Goal: Answer question/provide support: Share knowledge or assist other users

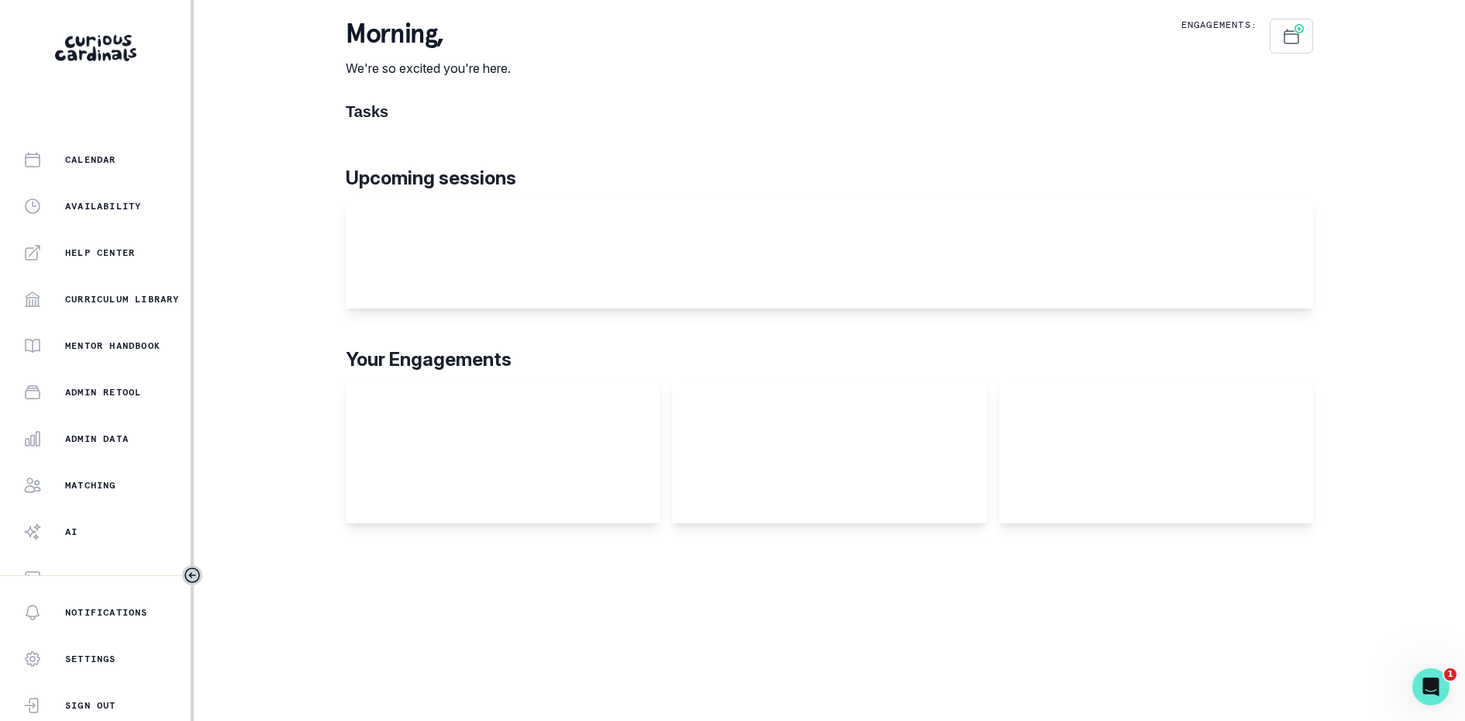
scroll to position [229, 0]
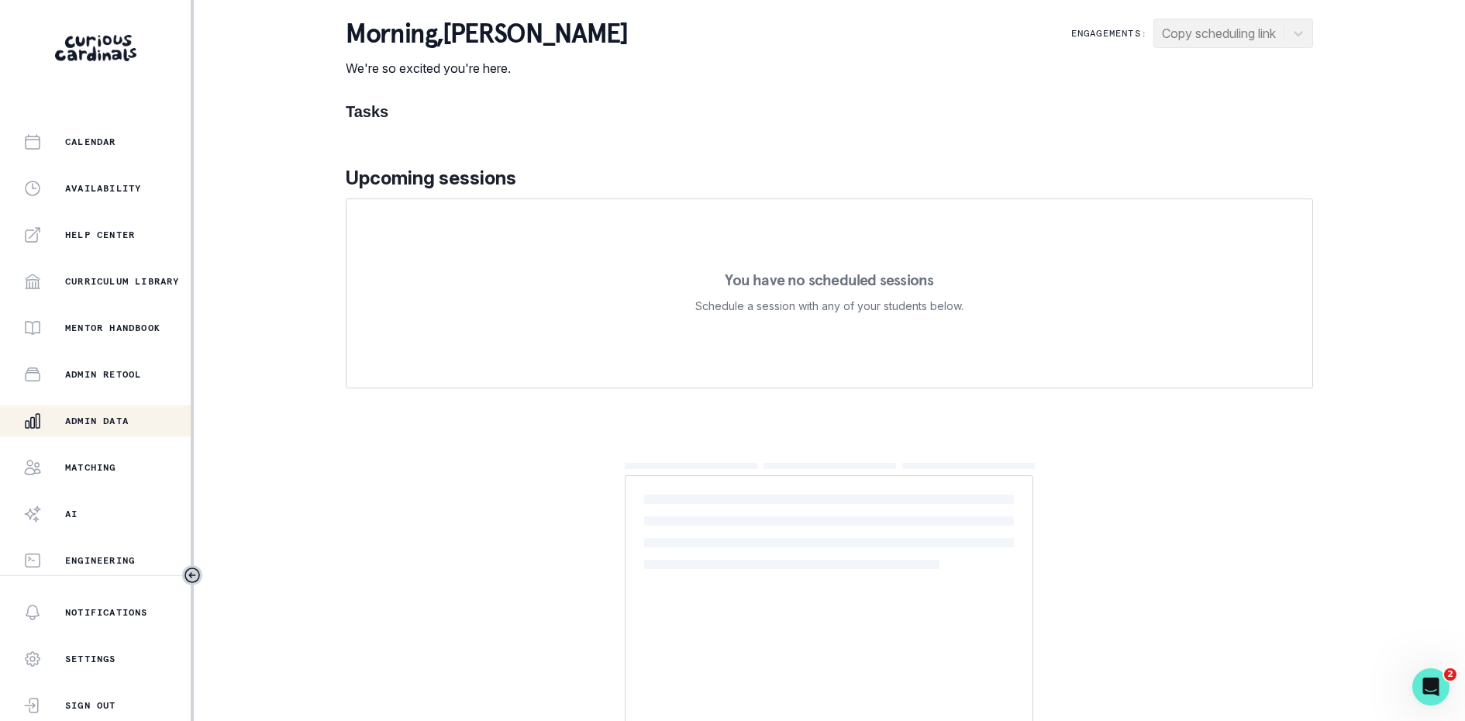
click at [113, 410] on button "Admin Data" at bounding box center [95, 420] width 191 height 31
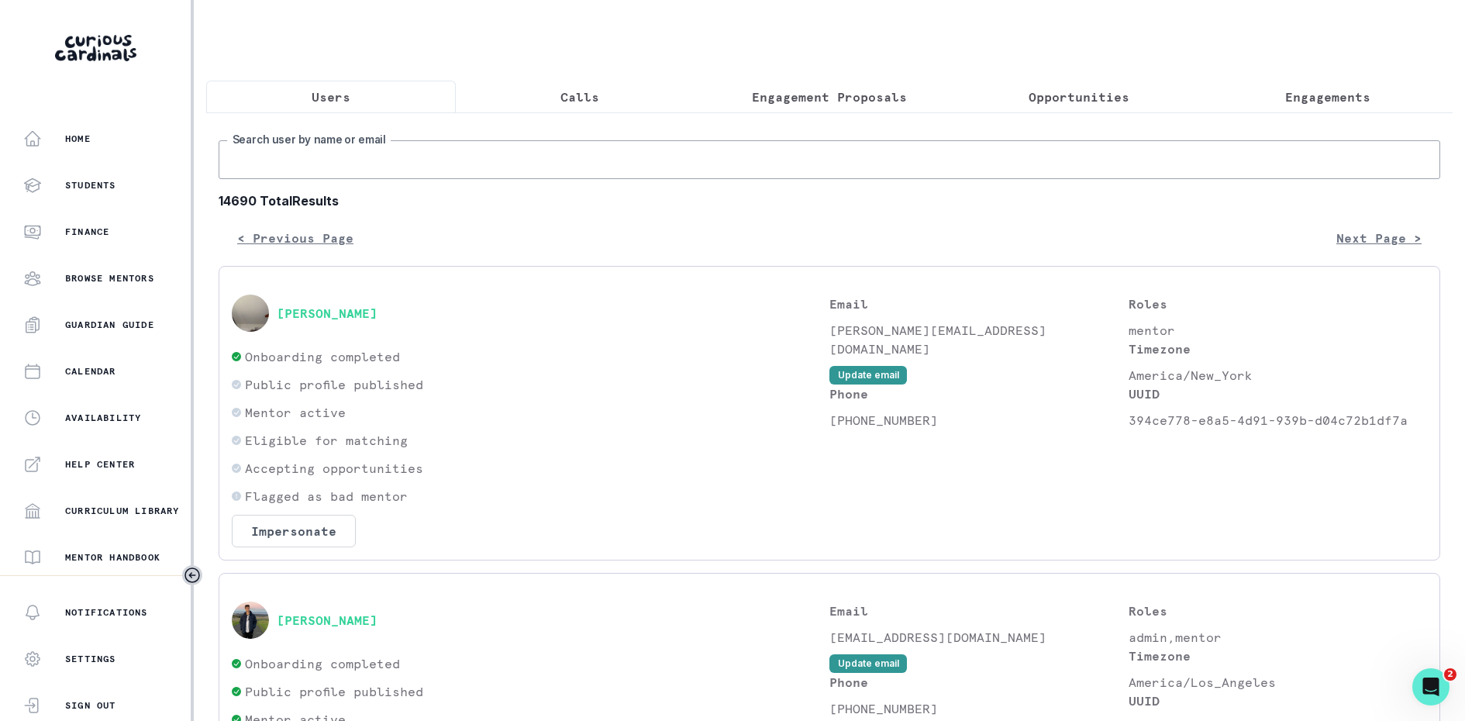
click at [333, 148] on input "Search user by name or email" at bounding box center [829, 159] width 1221 height 39
type input "[PERSON_NAME]"
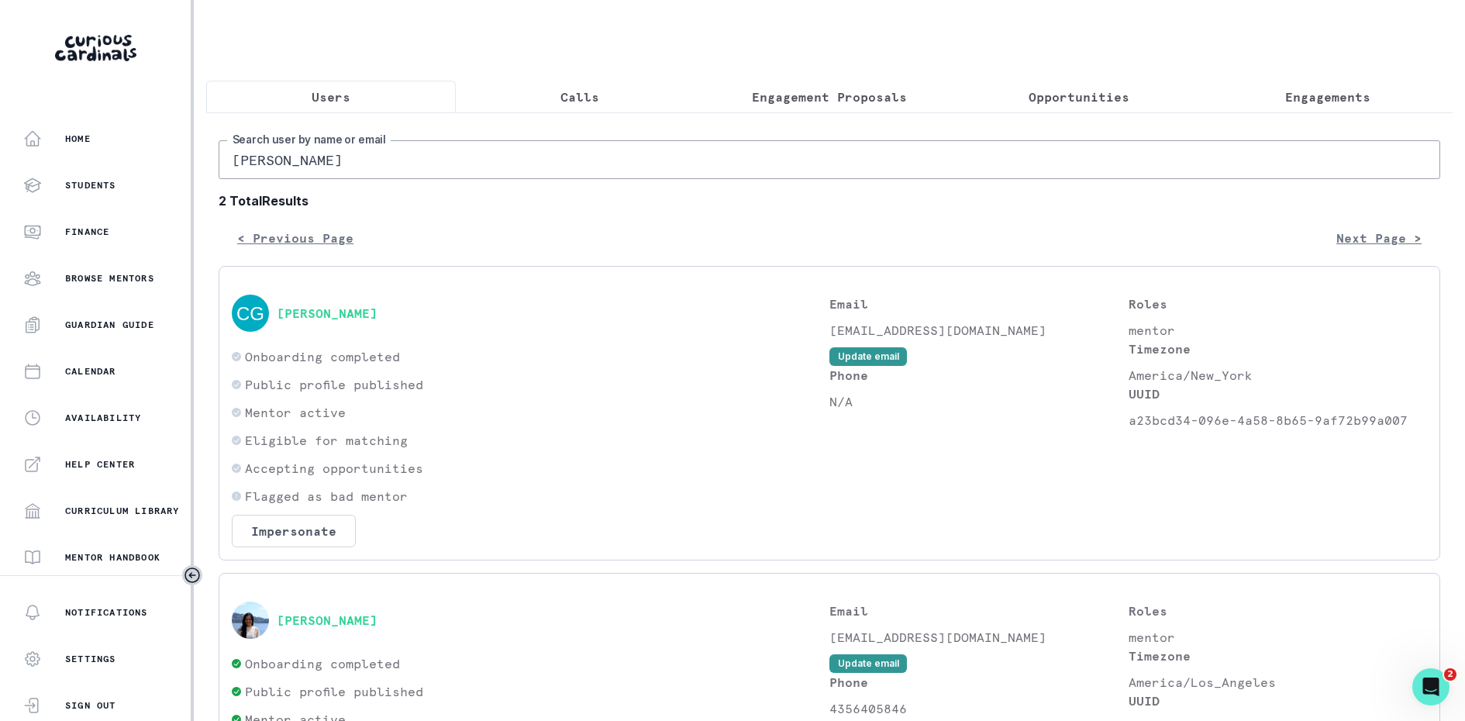
scroll to position [217, 0]
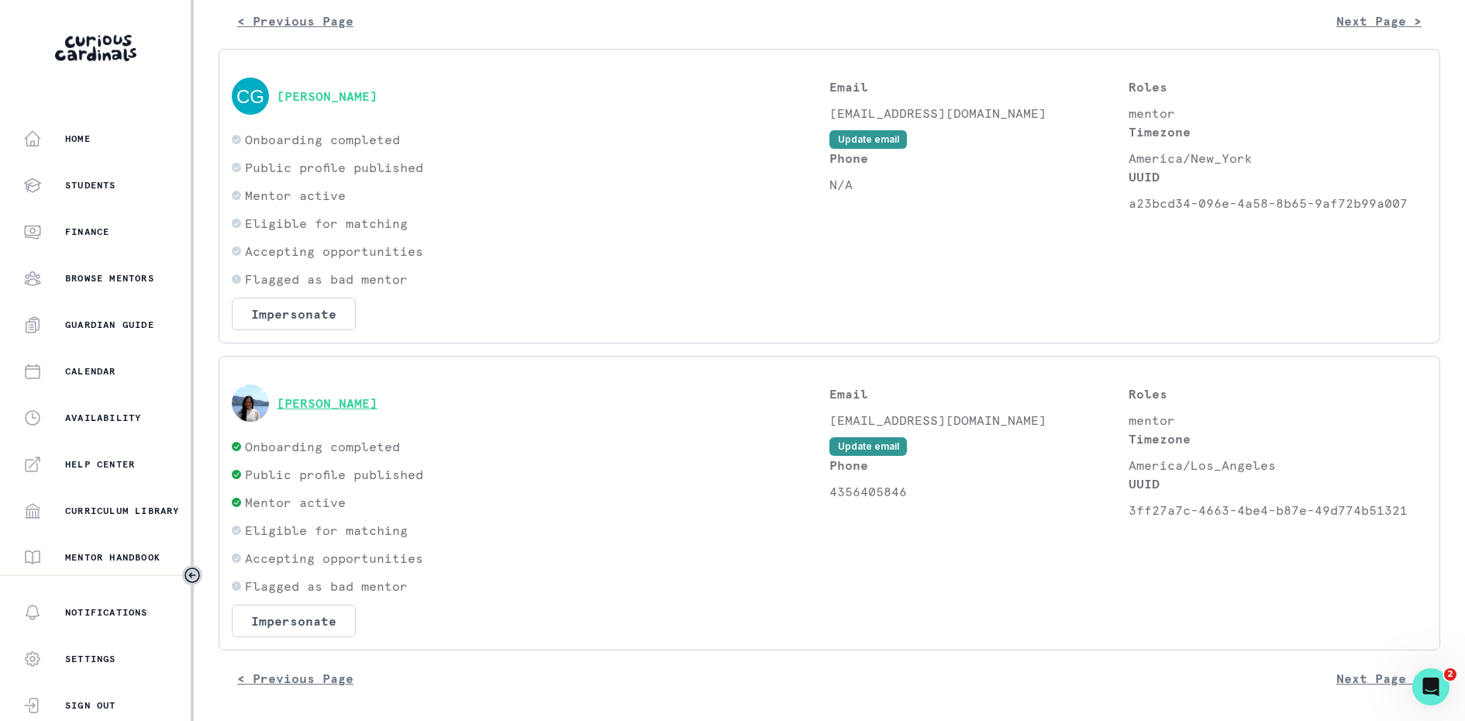
click at [329, 400] on button "[PERSON_NAME]" at bounding box center [327, 402] width 101 height 15
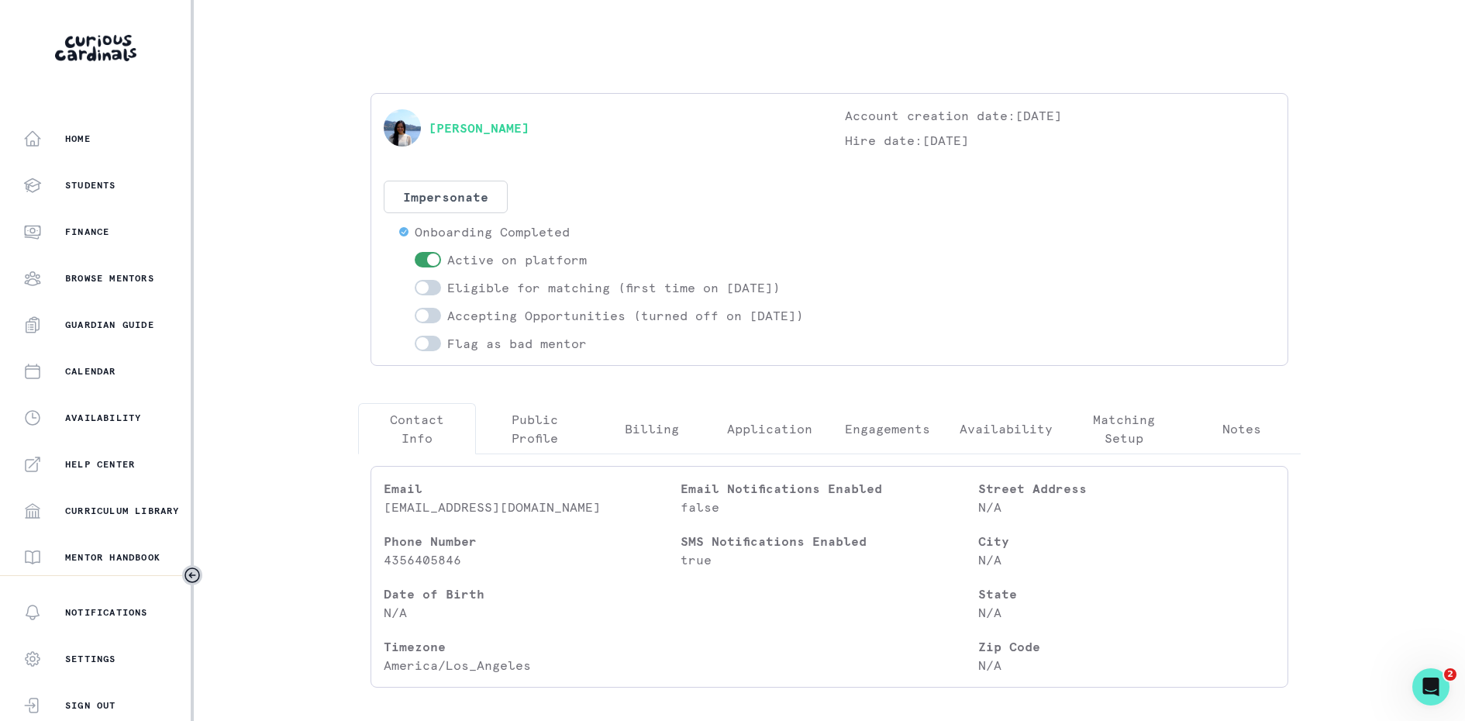
click at [904, 432] on button "Engagements" at bounding box center [887, 428] width 118 height 51
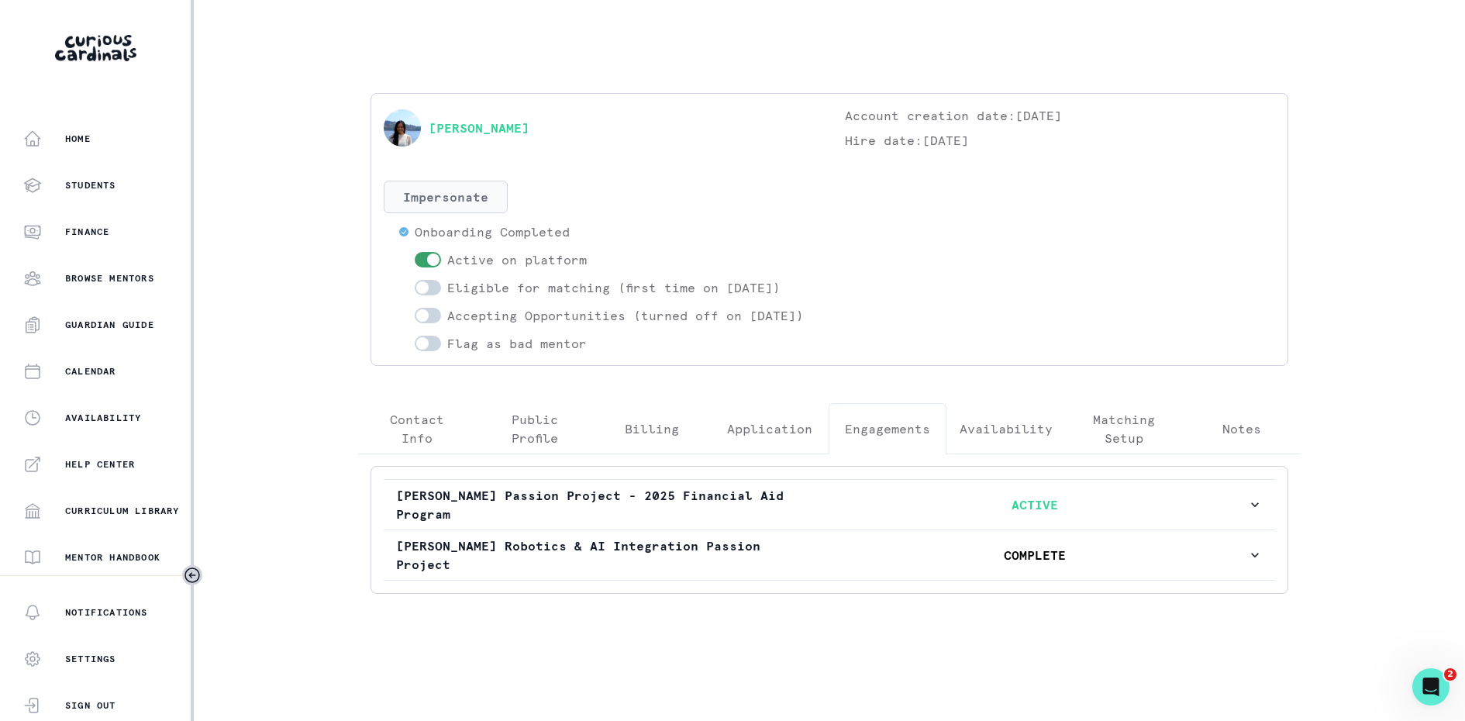
click at [443, 200] on button "Impersonate" at bounding box center [446, 197] width 124 height 33
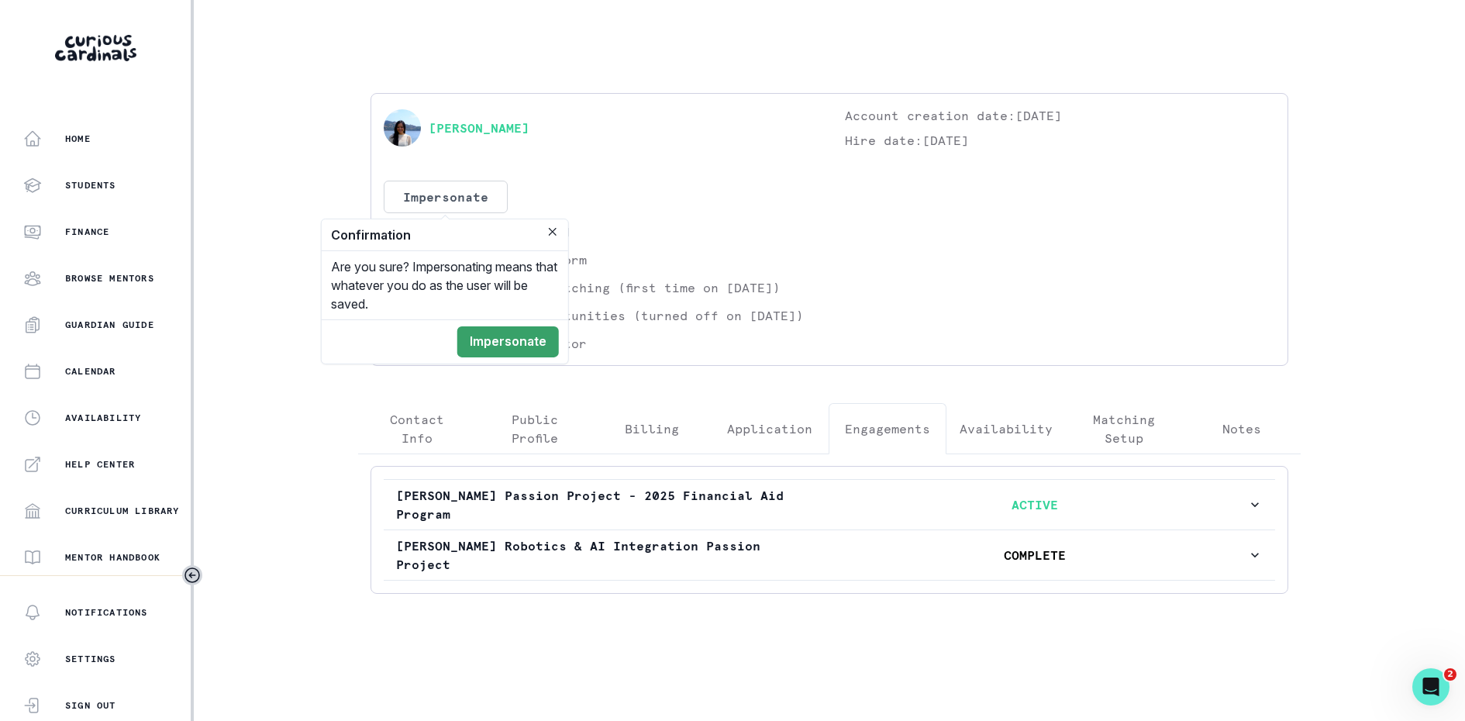
click at [520, 356] on footer "Impersonate" at bounding box center [445, 341] width 246 height 44
click at [525, 351] on button "Impersonate" at bounding box center [508, 341] width 102 height 31
